Goal: Task Accomplishment & Management: Use online tool/utility

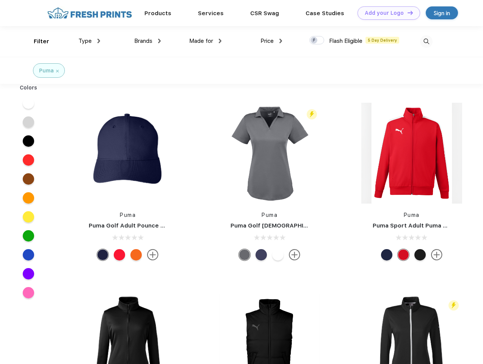
click at [386, 13] on link "Add your Logo Design Tool" at bounding box center [389, 12] width 63 height 13
click at [0, 0] on div "Design Tool" at bounding box center [0, 0] width 0 height 0
click at [407, 13] on link "Add your Logo Design Tool" at bounding box center [389, 12] width 63 height 13
click at [36, 41] on div "Filter" at bounding box center [42, 41] width 16 height 9
click at [89, 41] on span "Type" at bounding box center [84, 41] width 13 height 7
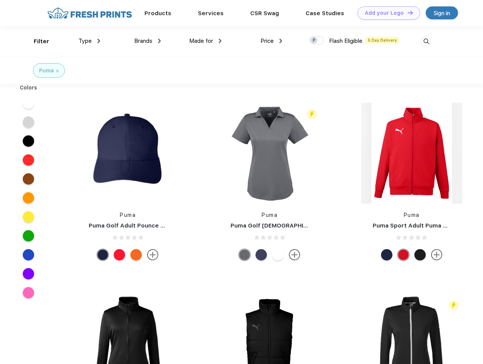
click at [148, 41] on span "Brands" at bounding box center [143, 41] width 18 height 7
click at [206, 41] on span "Made for" at bounding box center [201, 41] width 24 height 7
click at [272, 41] on span "Price" at bounding box center [267, 41] width 13 height 7
click at [317, 41] on div at bounding box center [316, 40] width 15 height 8
click at [314, 41] on input "checkbox" at bounding box center [311, 38] width 5 height 5
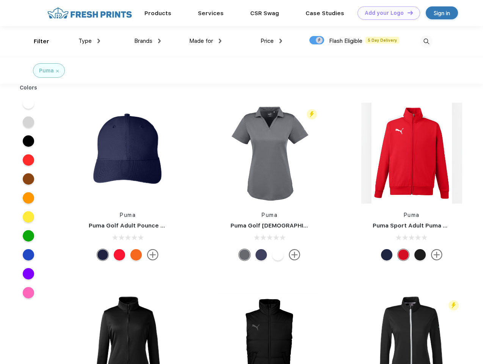
click at [426, 41] on img at bounding box center [426, 41] width 13 height 13
